Goal: Navigation & Orientation: Find specific page/section

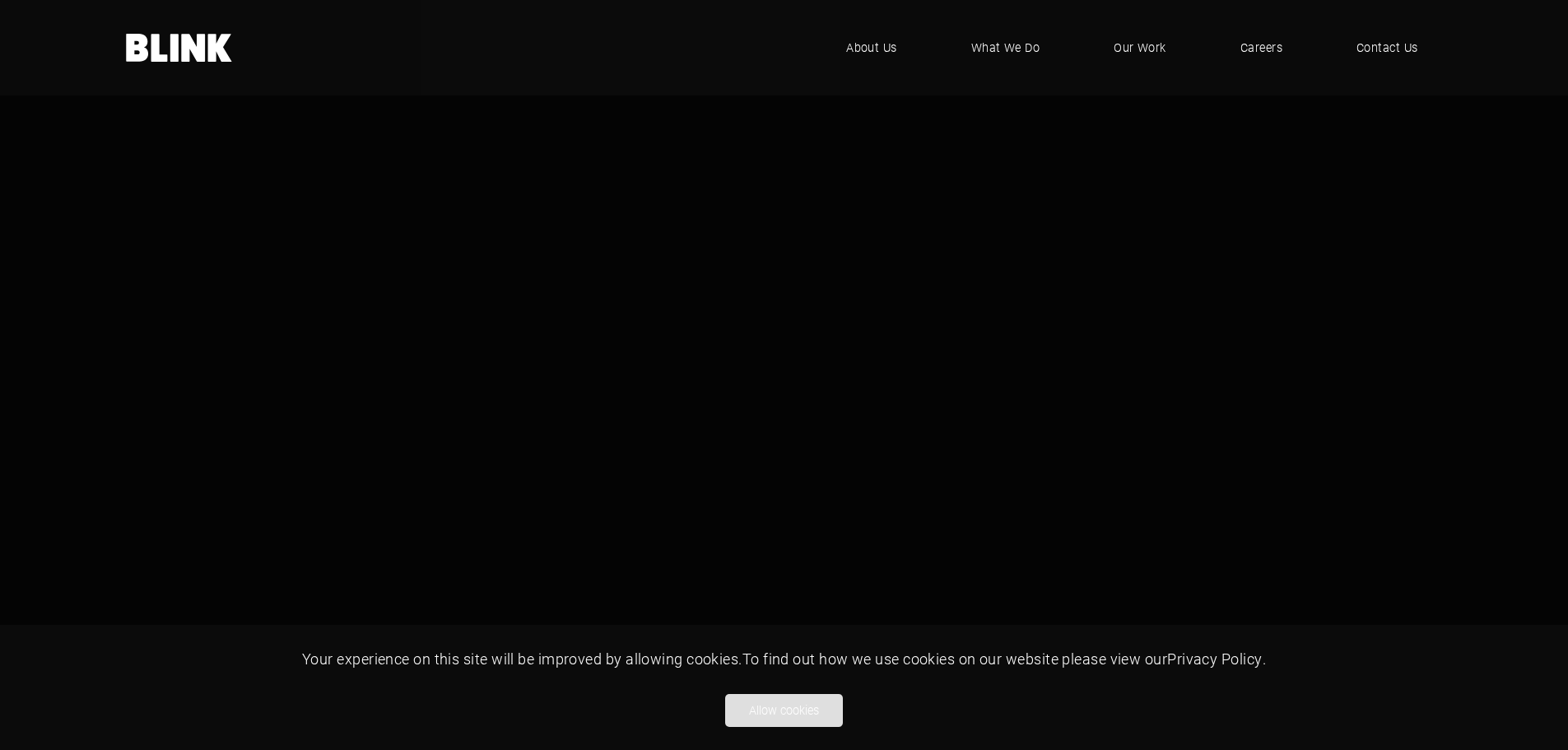
click at [804, 696] on button "Allow cookies" at bounding box center [784, 711] width 118 height 33
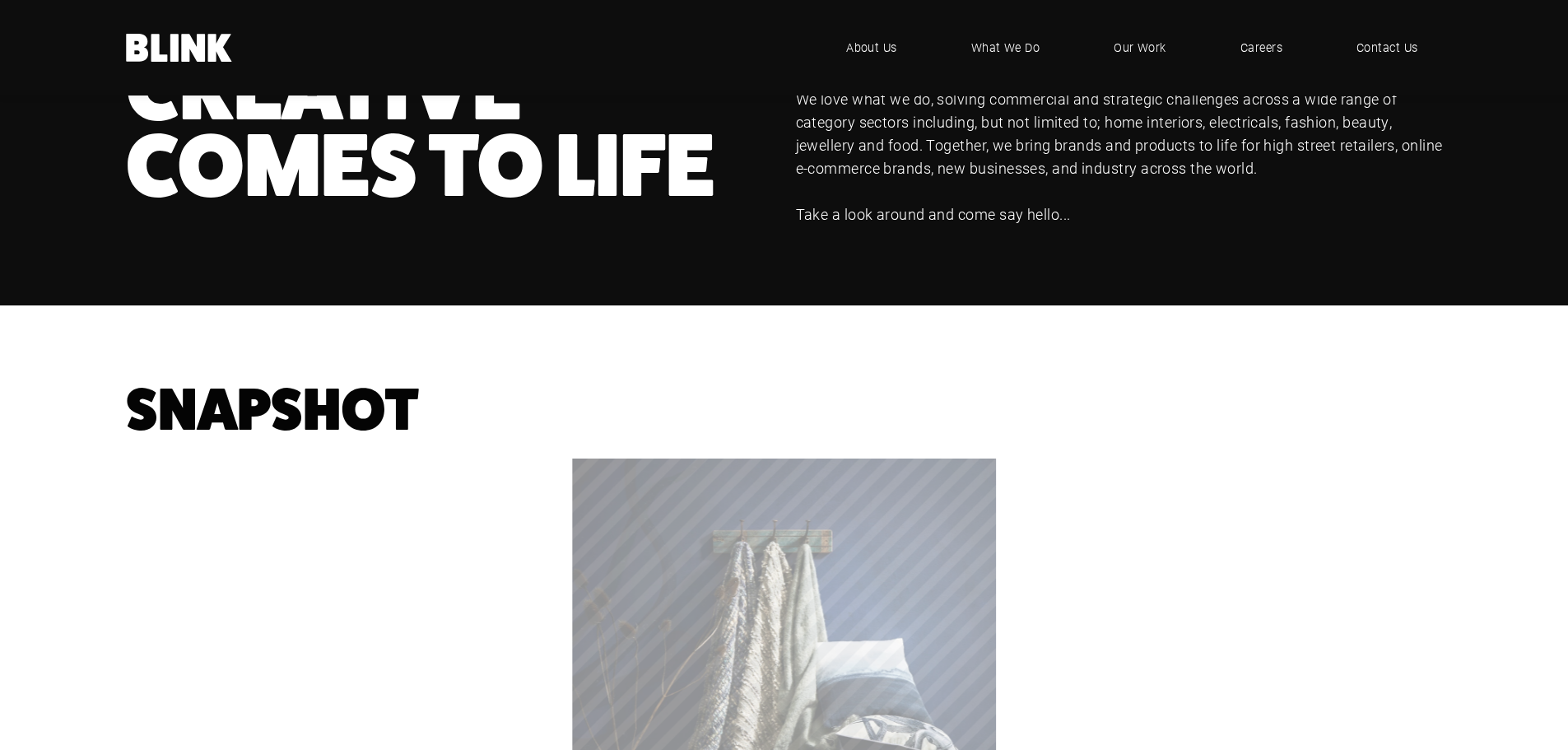
scroll to position [1413, 0]
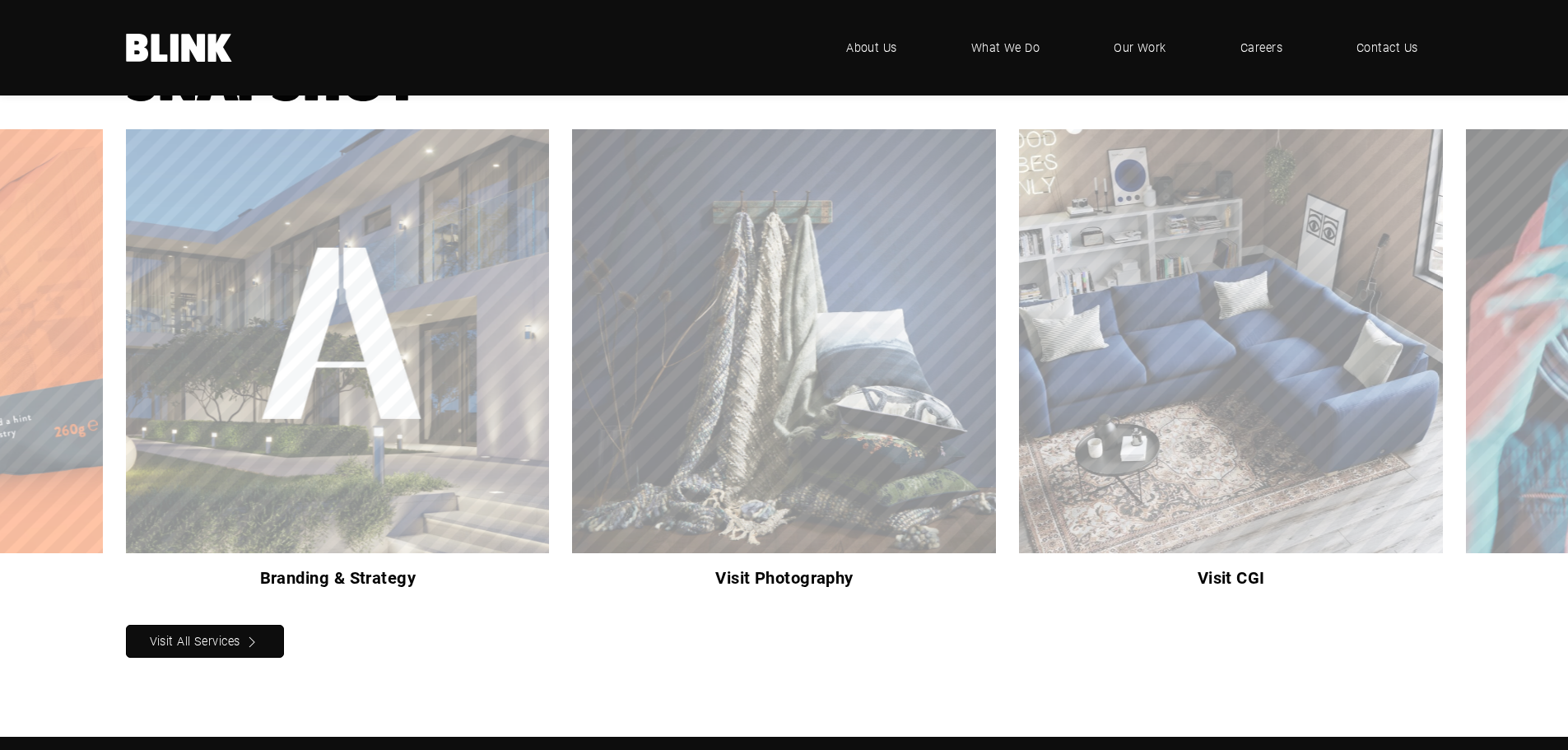
click at [0, 0] on icon "Next slide" at bounding box center [0, 0] width 0 height 0
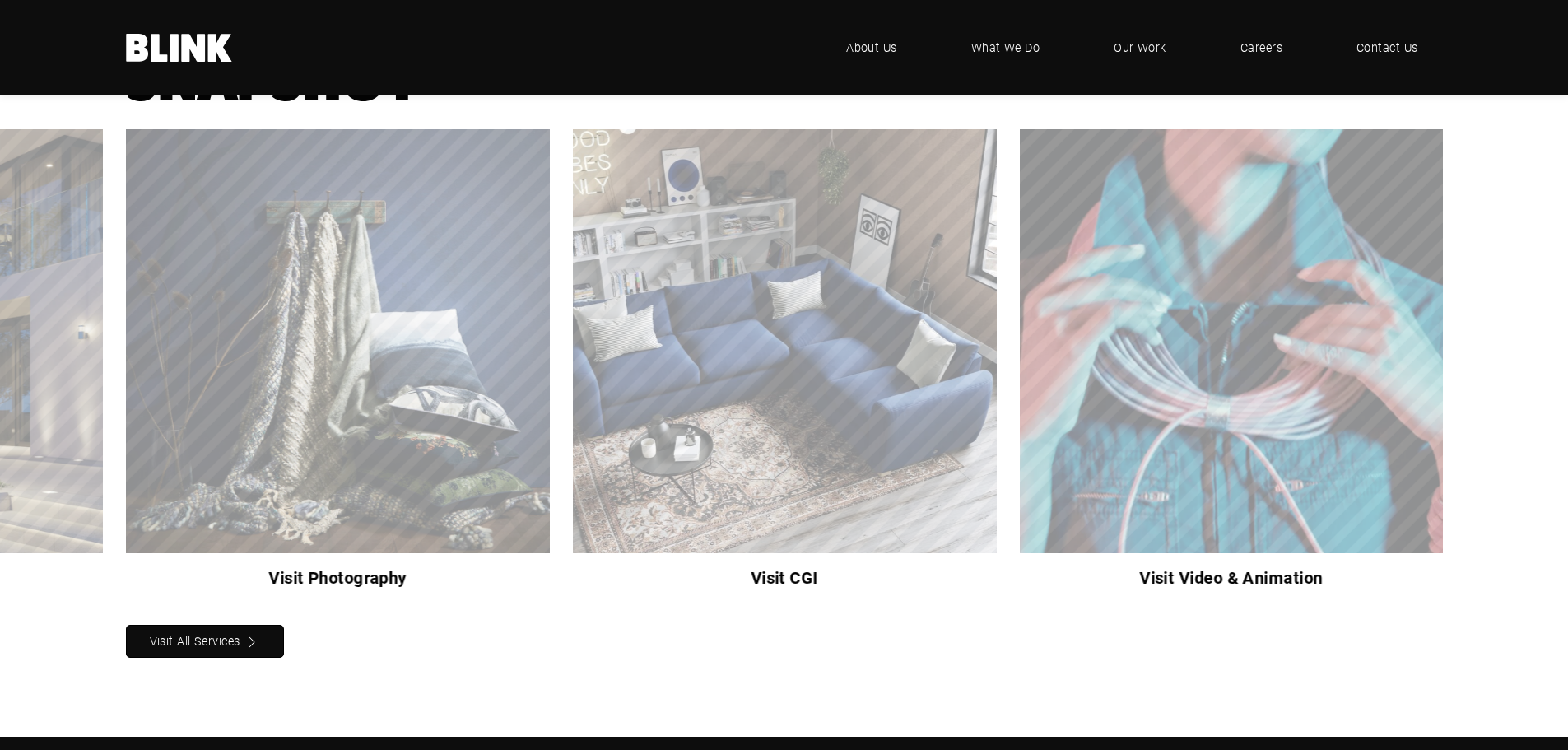
click at [0, 0] on icon "Next slide" at bounding box center [0, 0] width 0 height 0
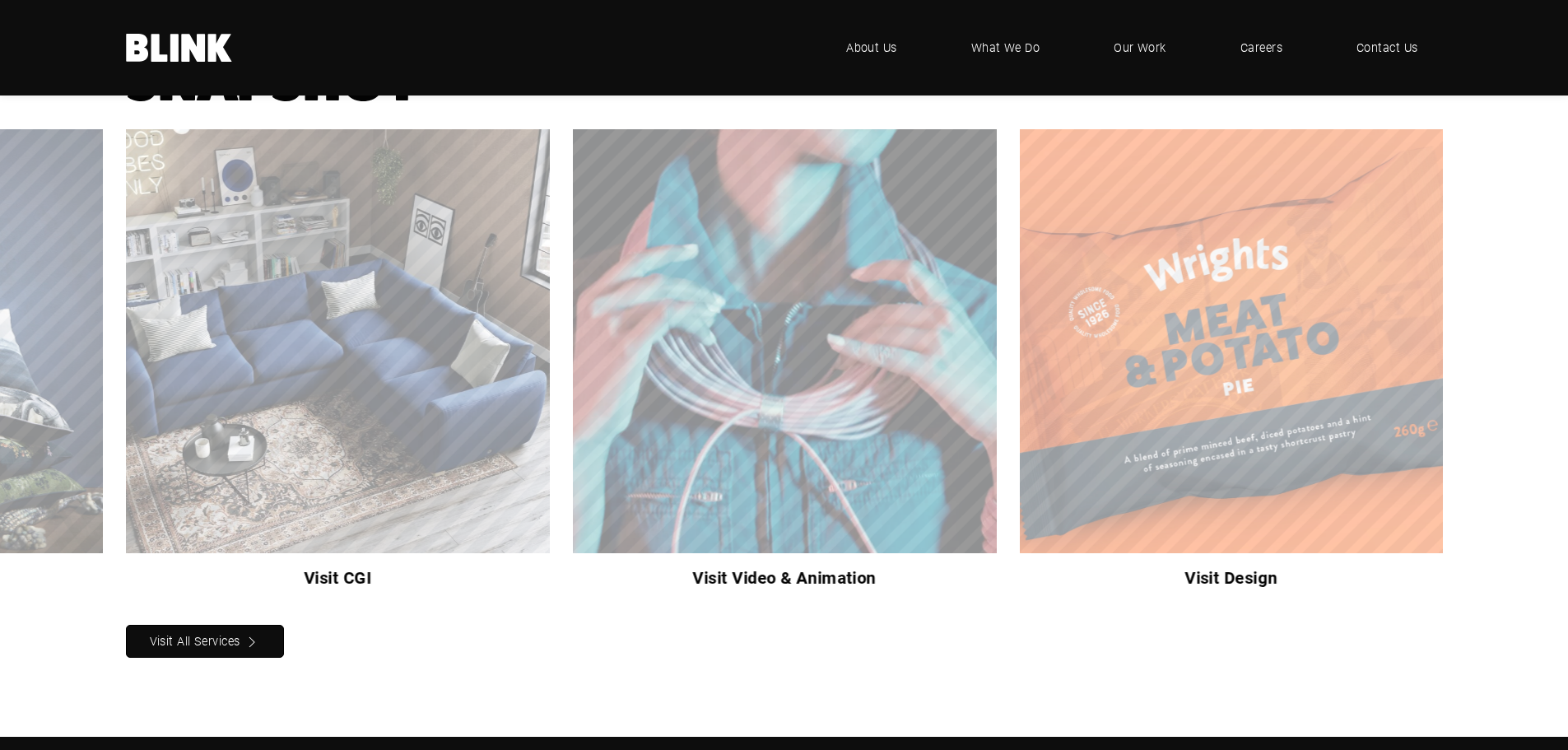
click at [0, 0] on icon "Next slide" at bounding box center [0, 0] width 0 height 0
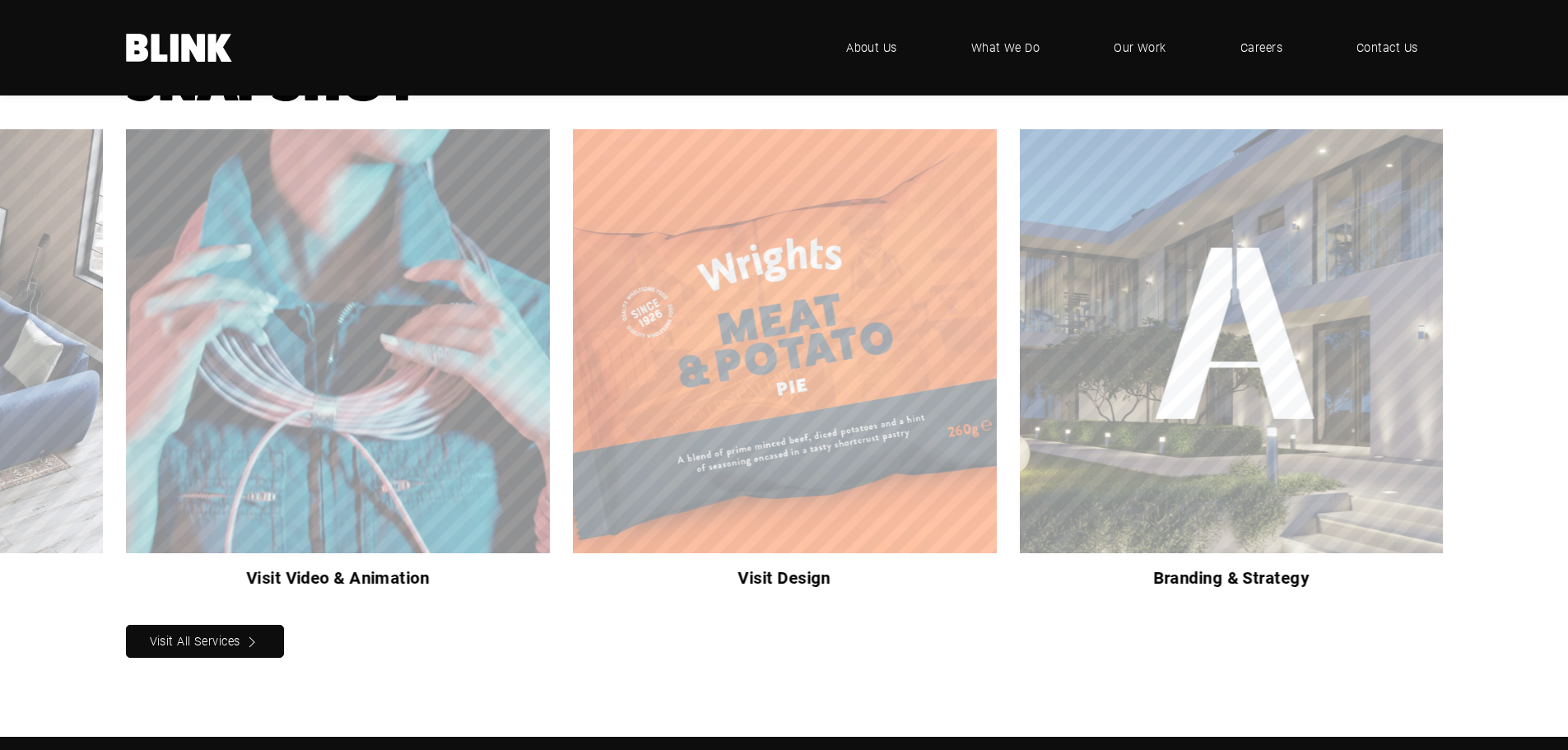
click at [0, 0] on icon "Next slide" at bounding box center [0, 0] width 0 height 0
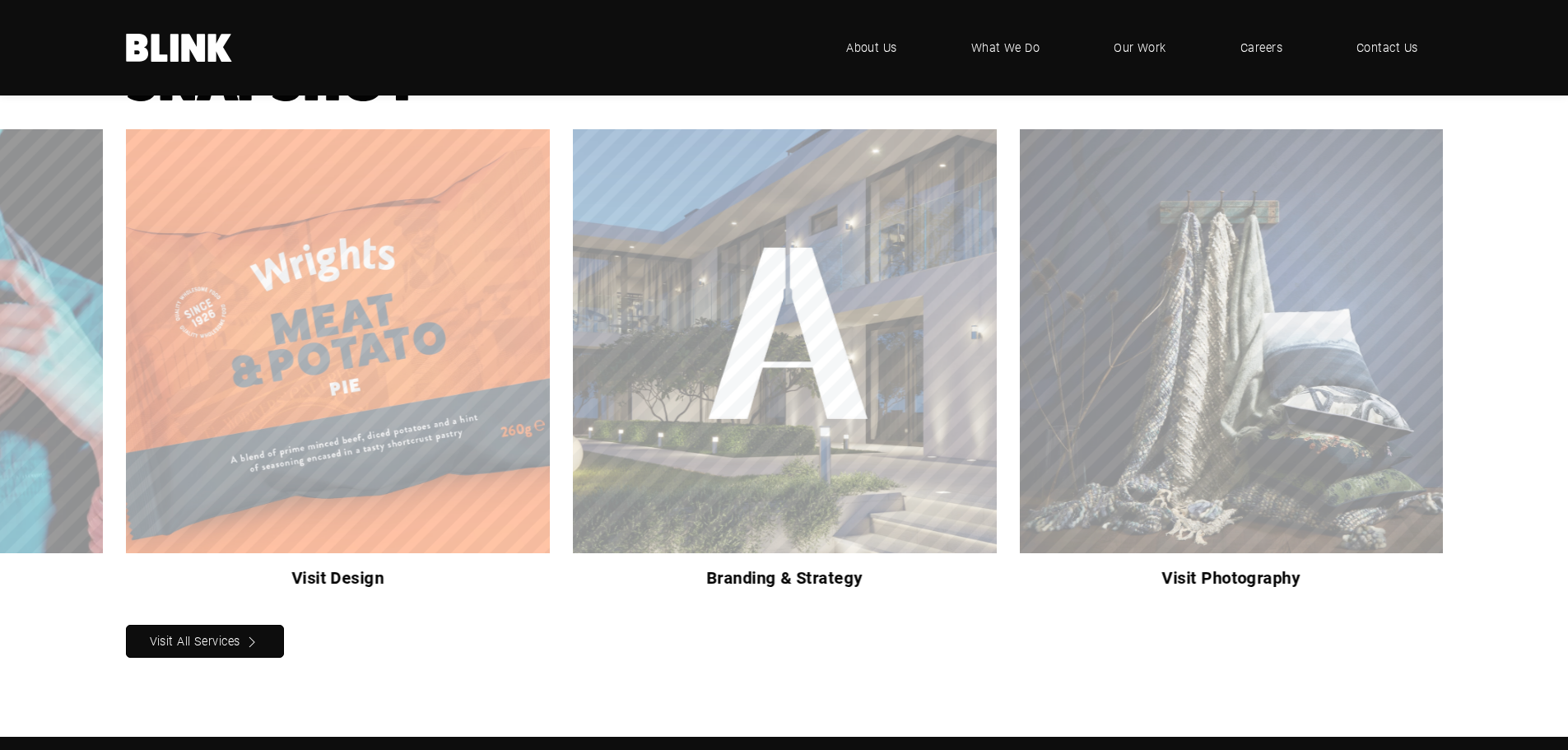
click at [0, 0] on icon "Next slide" at bounding box center [0, 0] width 0 height 0
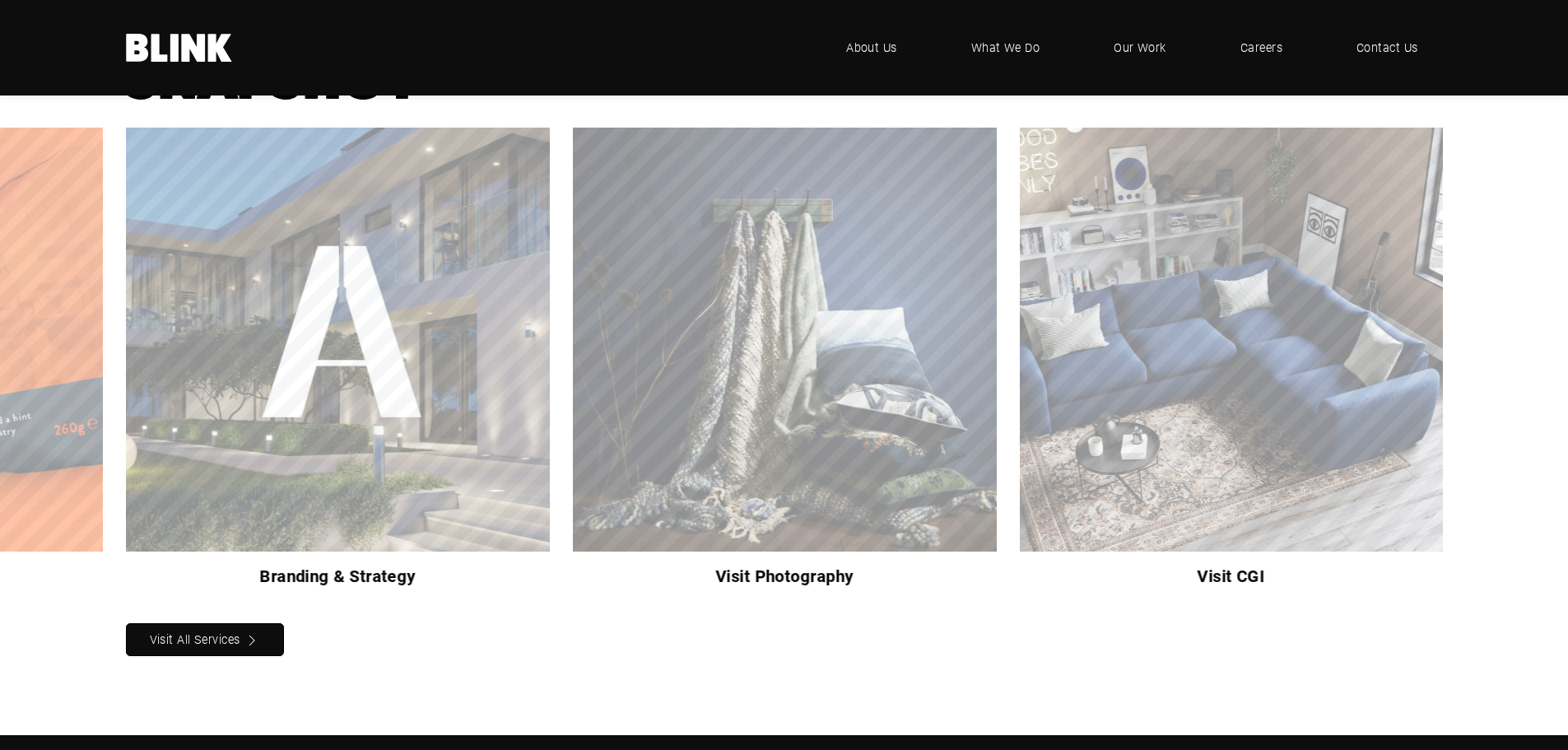
scroll to position [1342, 0]
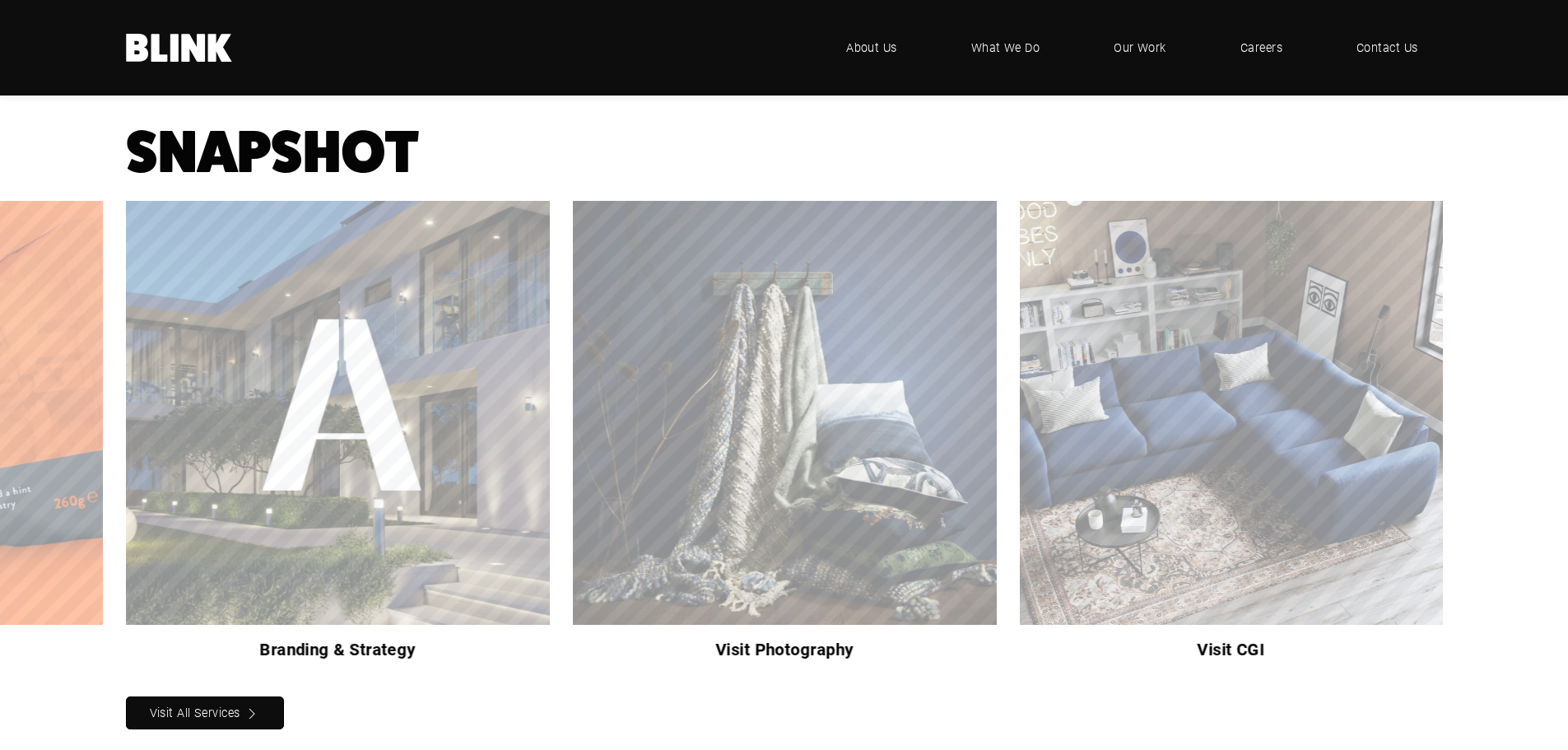
click at [0, 0] on div "Visit CGI" at bounding box center [0, 0] width 0 height 0
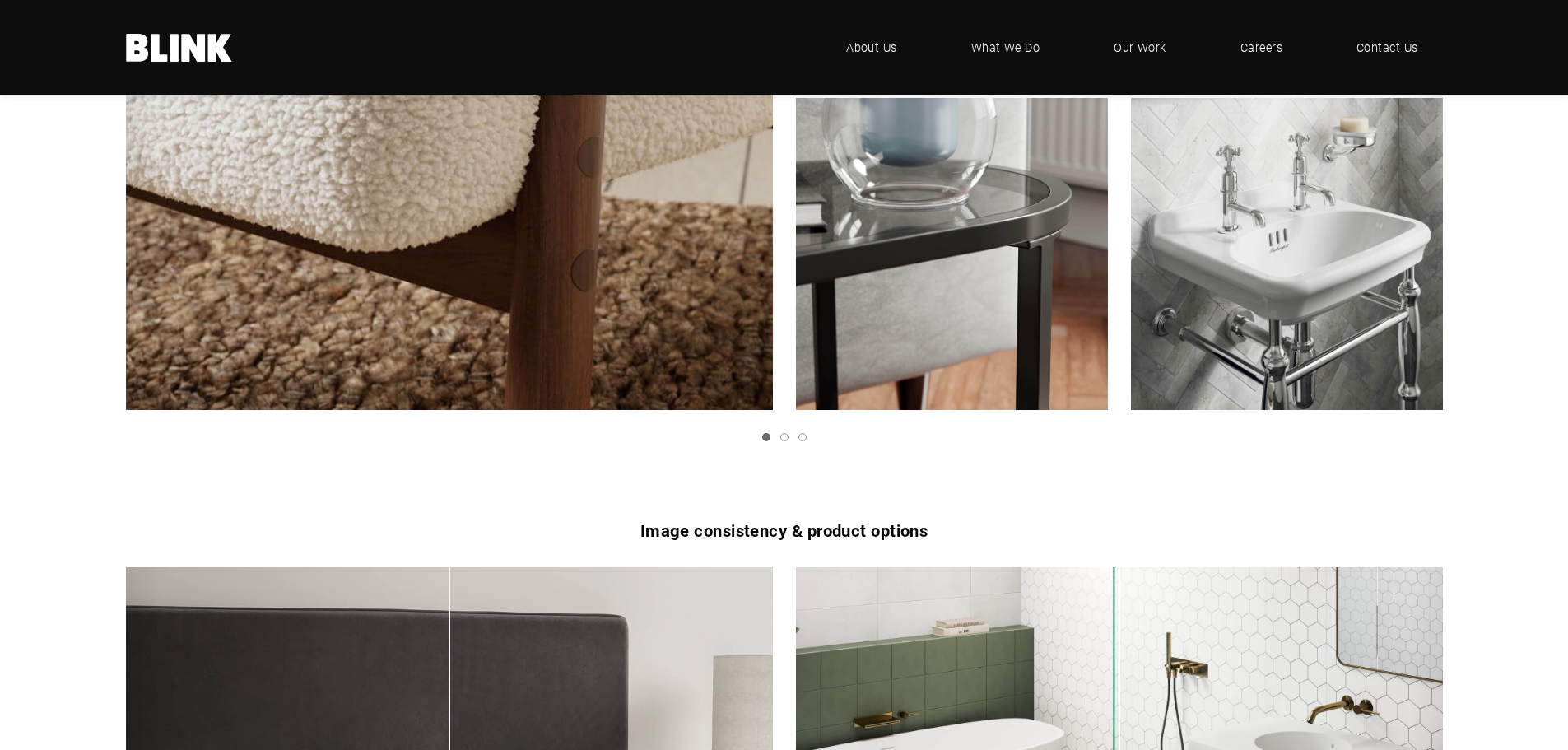
scroll to position [2103, 0]
